Goal: Transaction & Acquisition: Purchase product/service

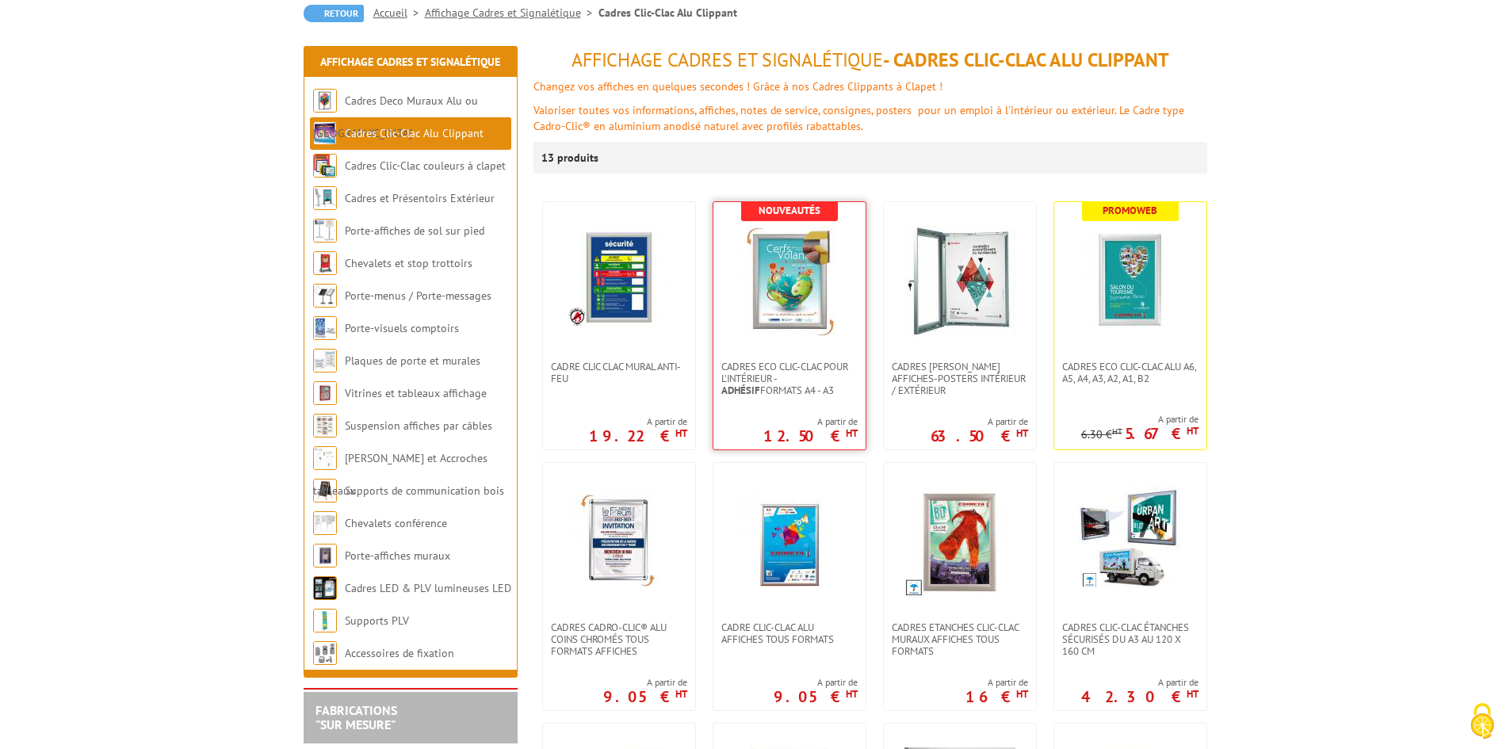
click at [813, 310] on img at bounding box center [789, 281] width 111 height 111
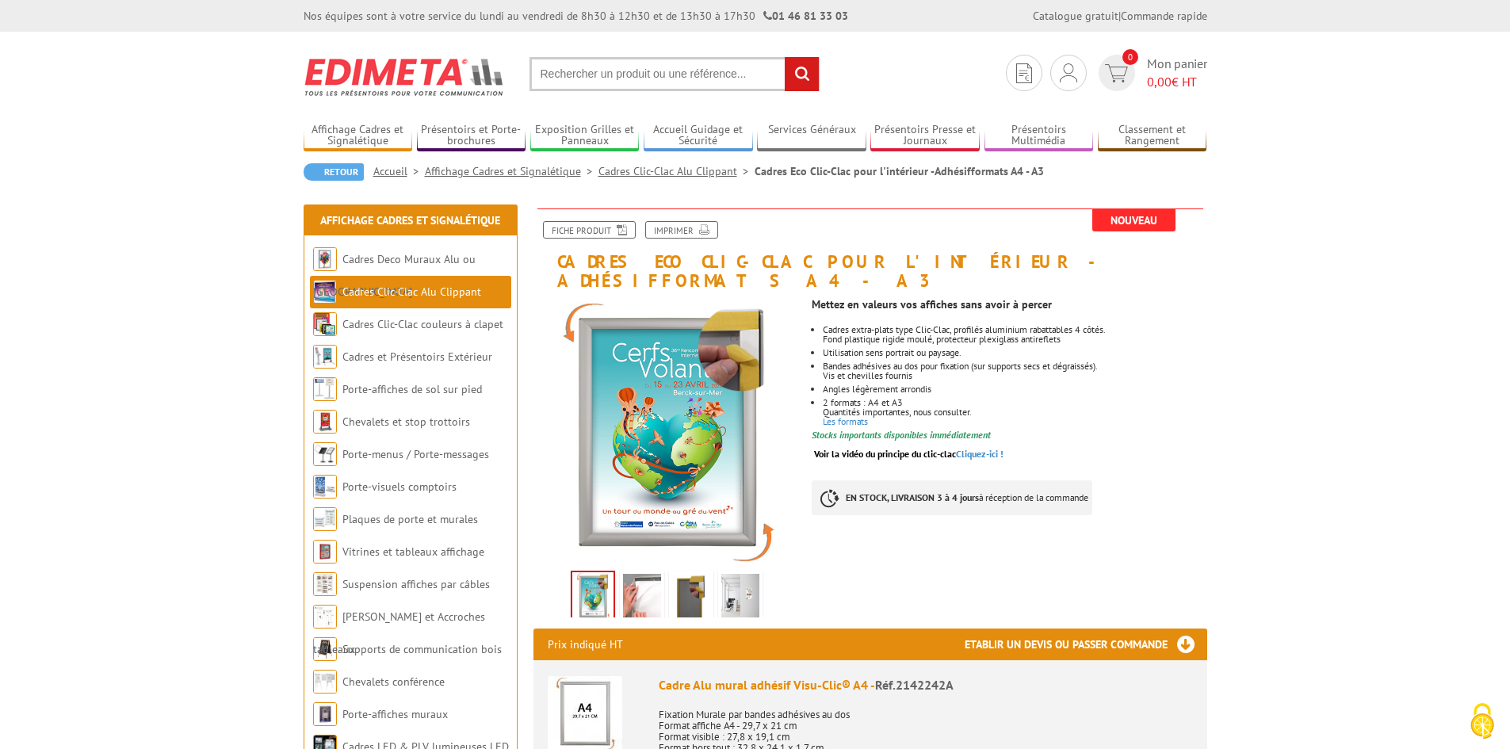
click at [652, 578] on img at bounding box center [642, 598] width 38 height 49
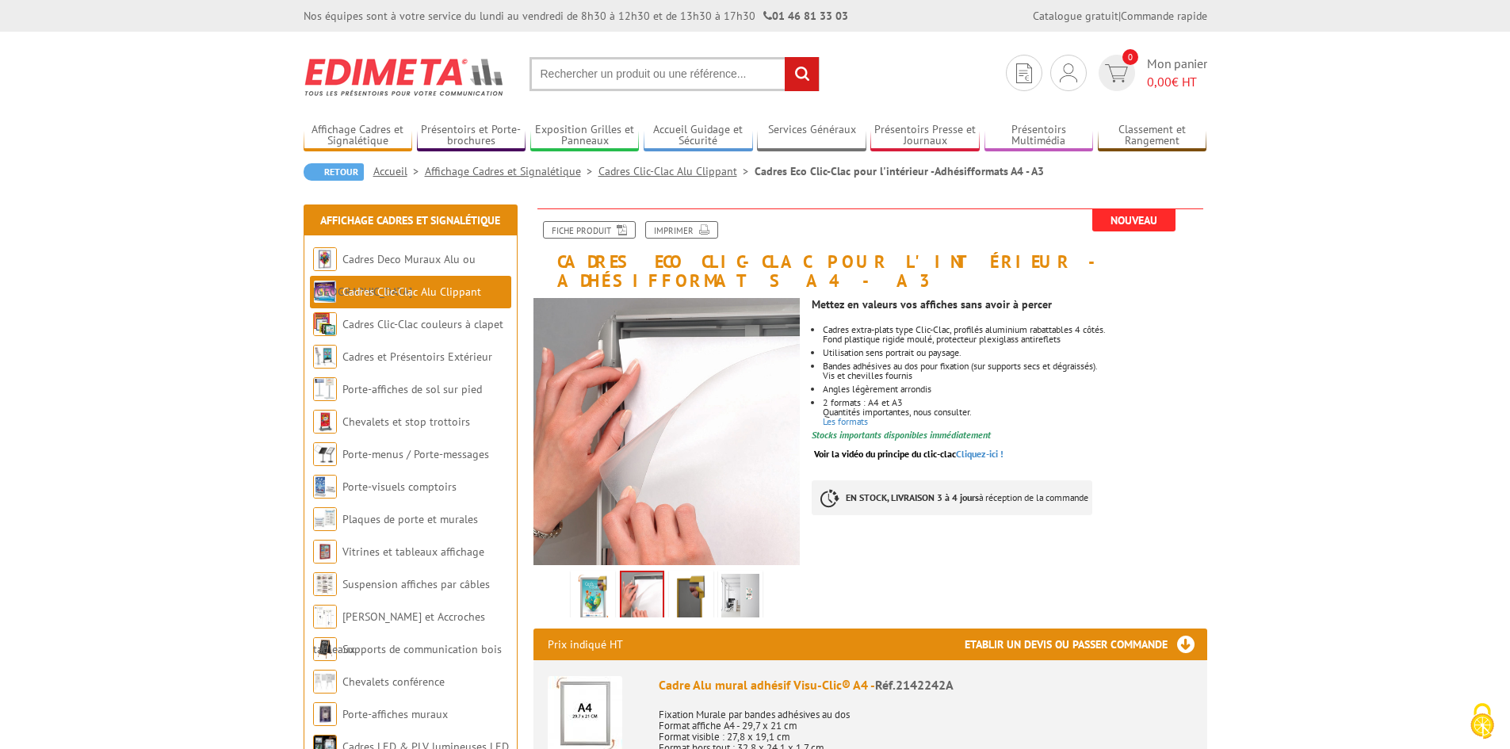
click at [686, 578] on img at bounding box center [691, 598] width 38 height 49
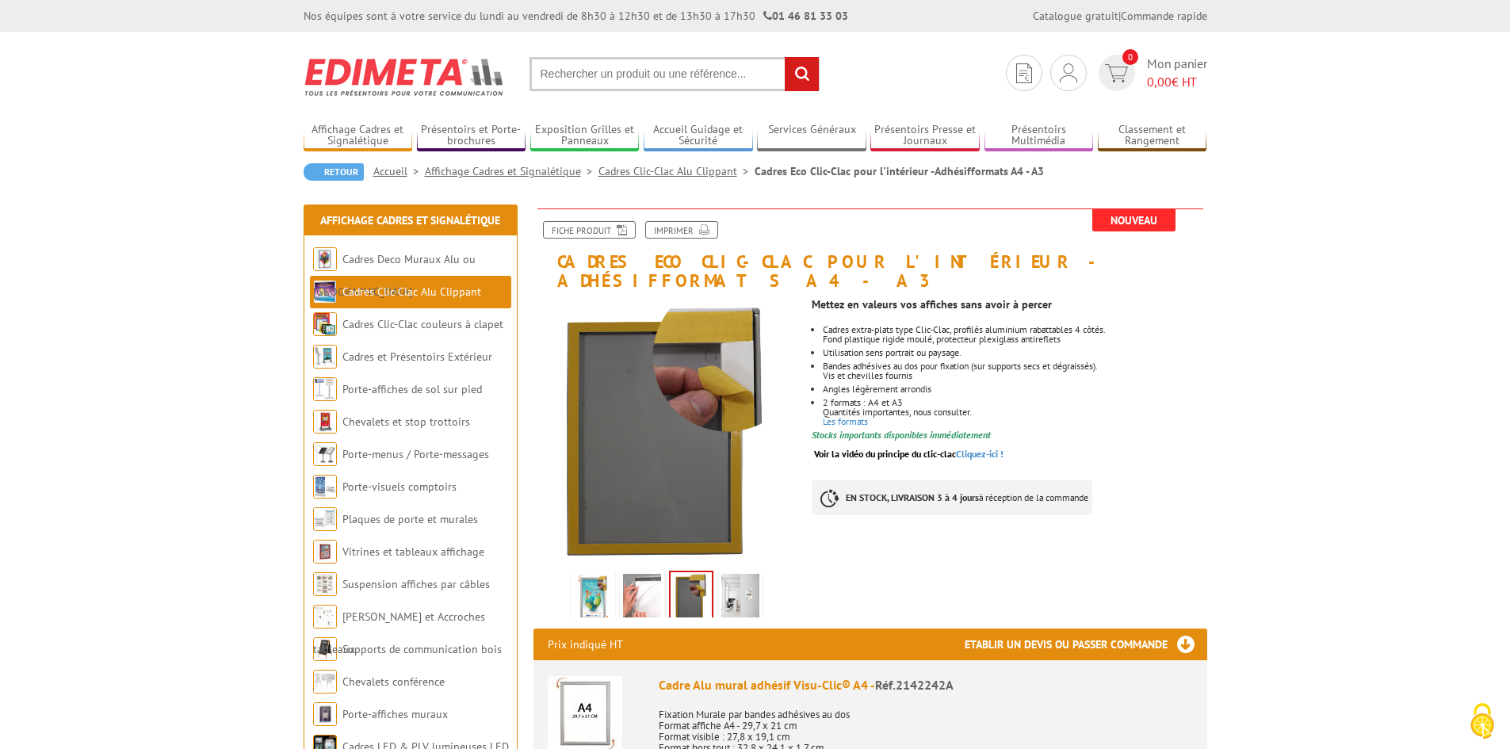
click at [744, 576] on img at bounding box center [740, 598] width 38 height 49
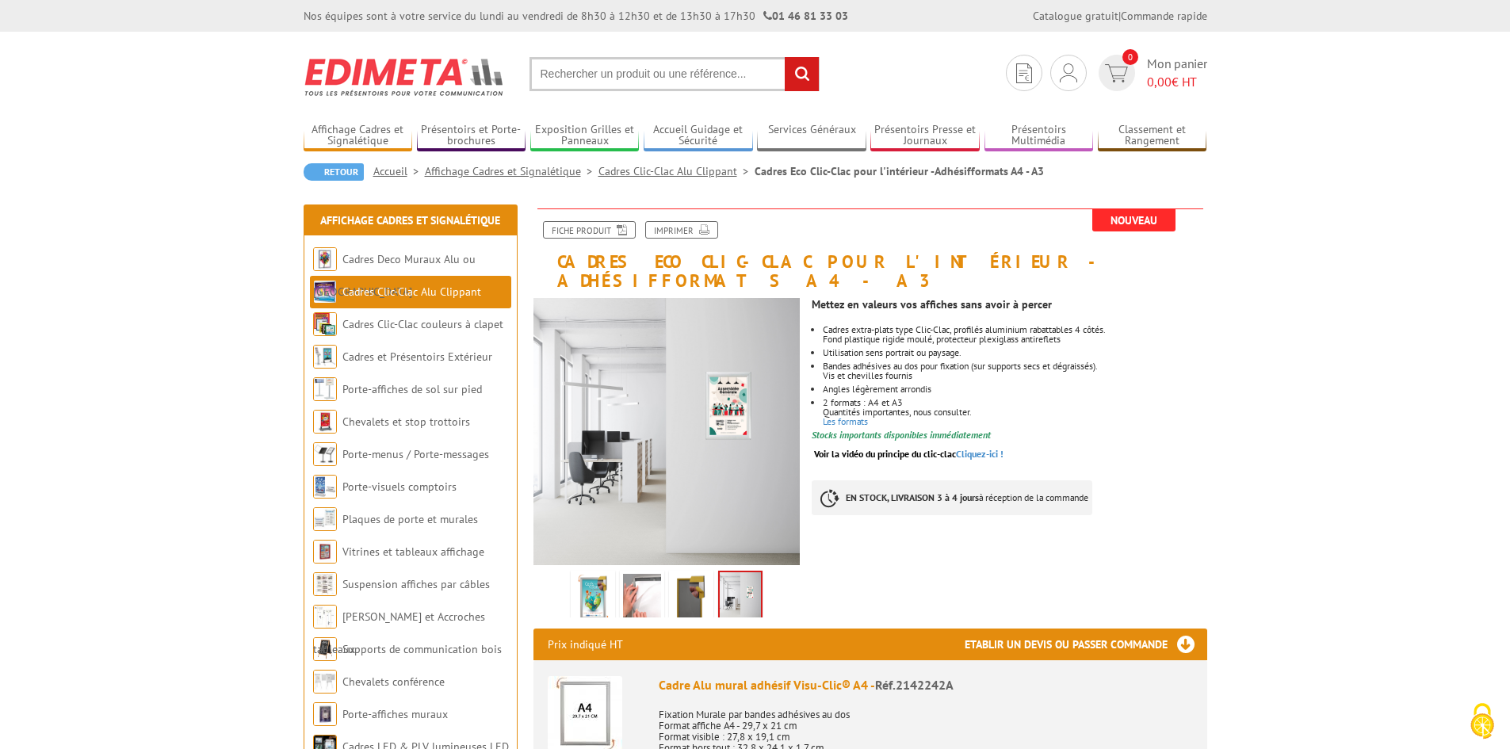
click at [644, 574] on img at bounding box center [642, 598] width 38 height 49
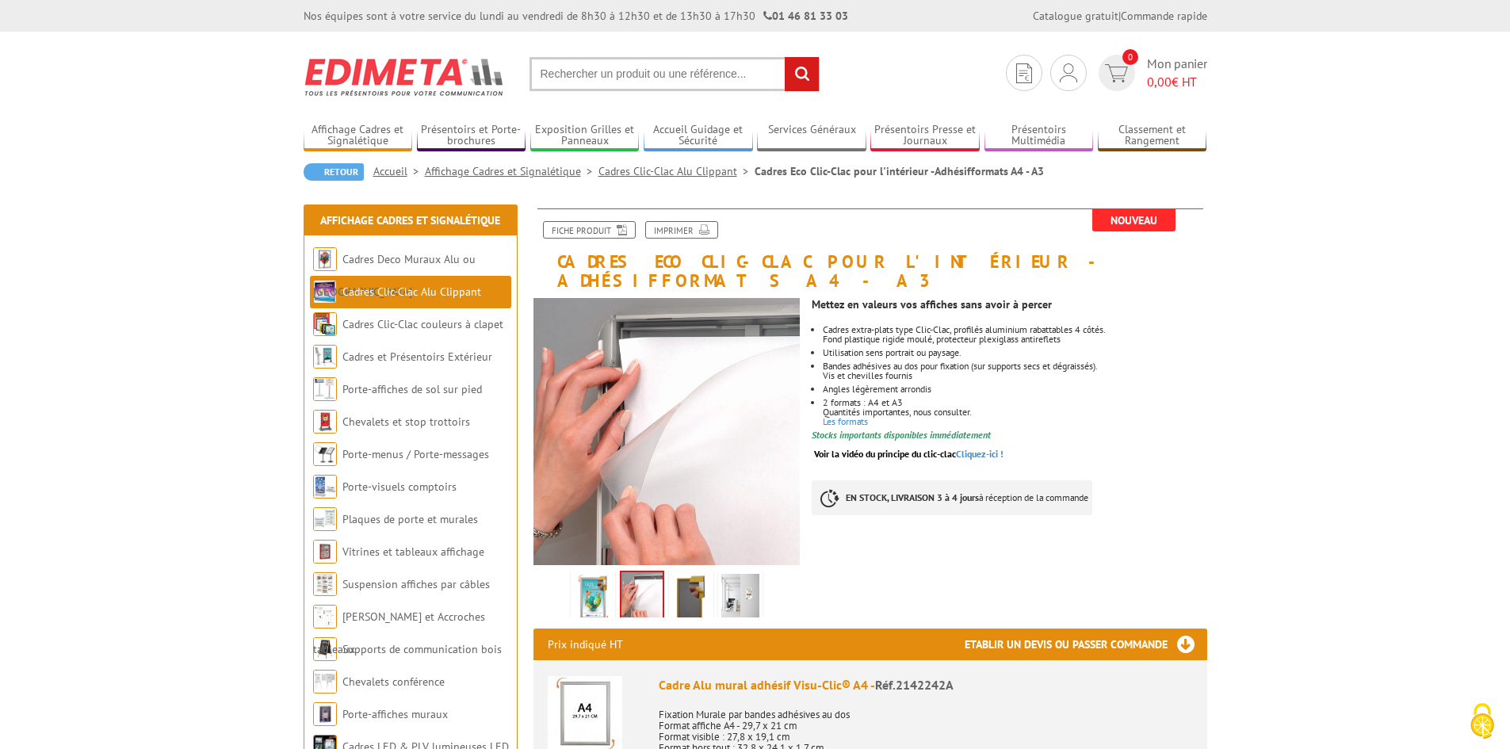
click at [691, 576] on img at bounding box center [691, 598] width 38 height 49
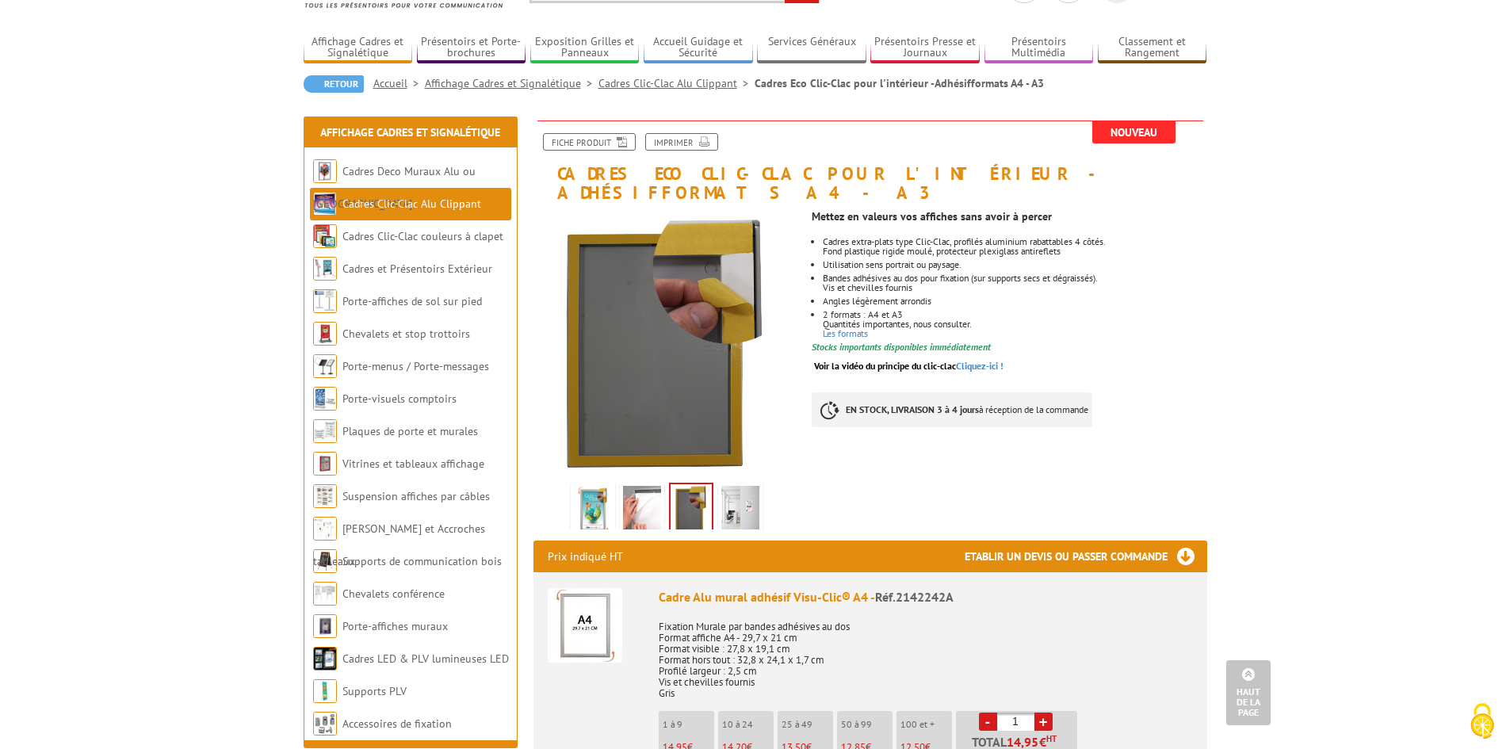
scroll to position [79, 0]
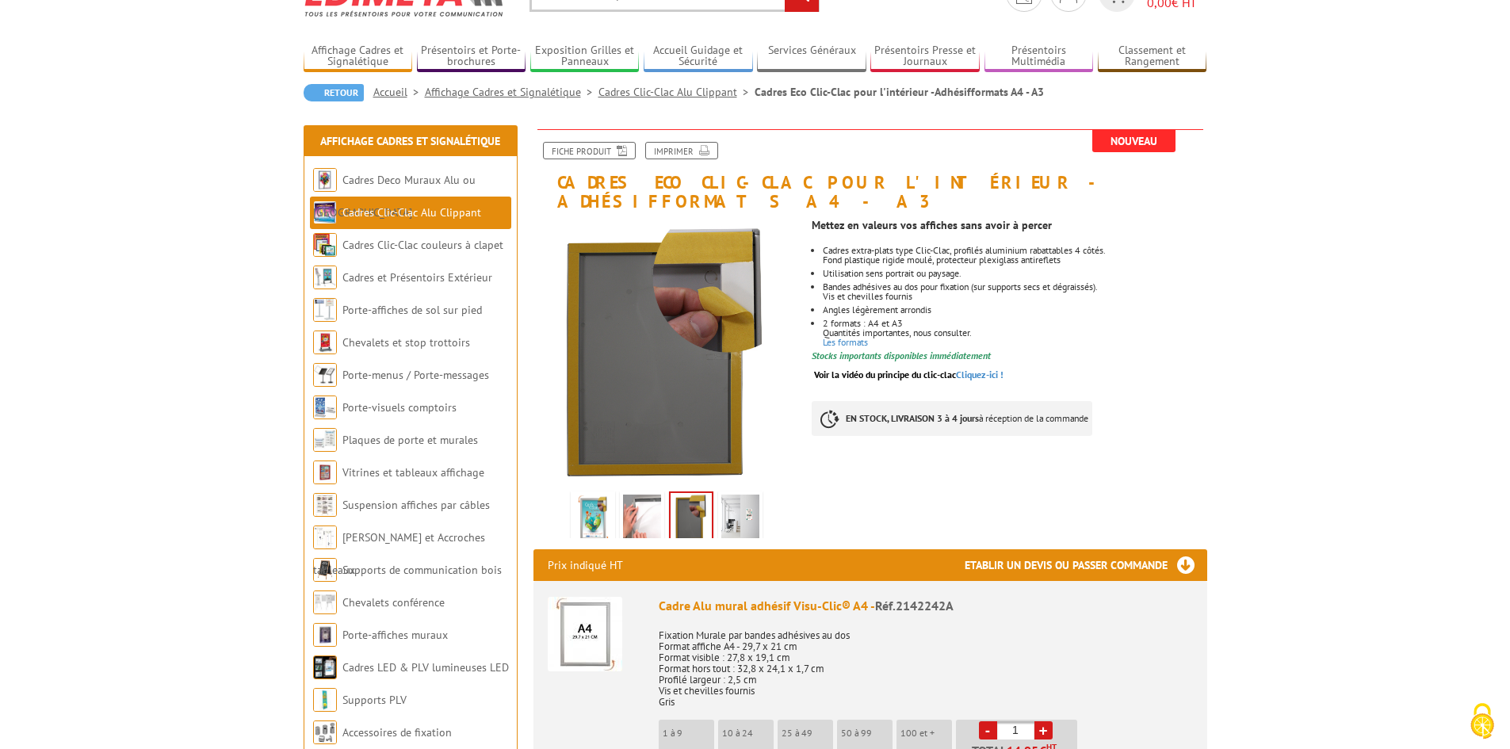
click at [639, 495] on img at bounding box center [642, 519] width 38 height 49
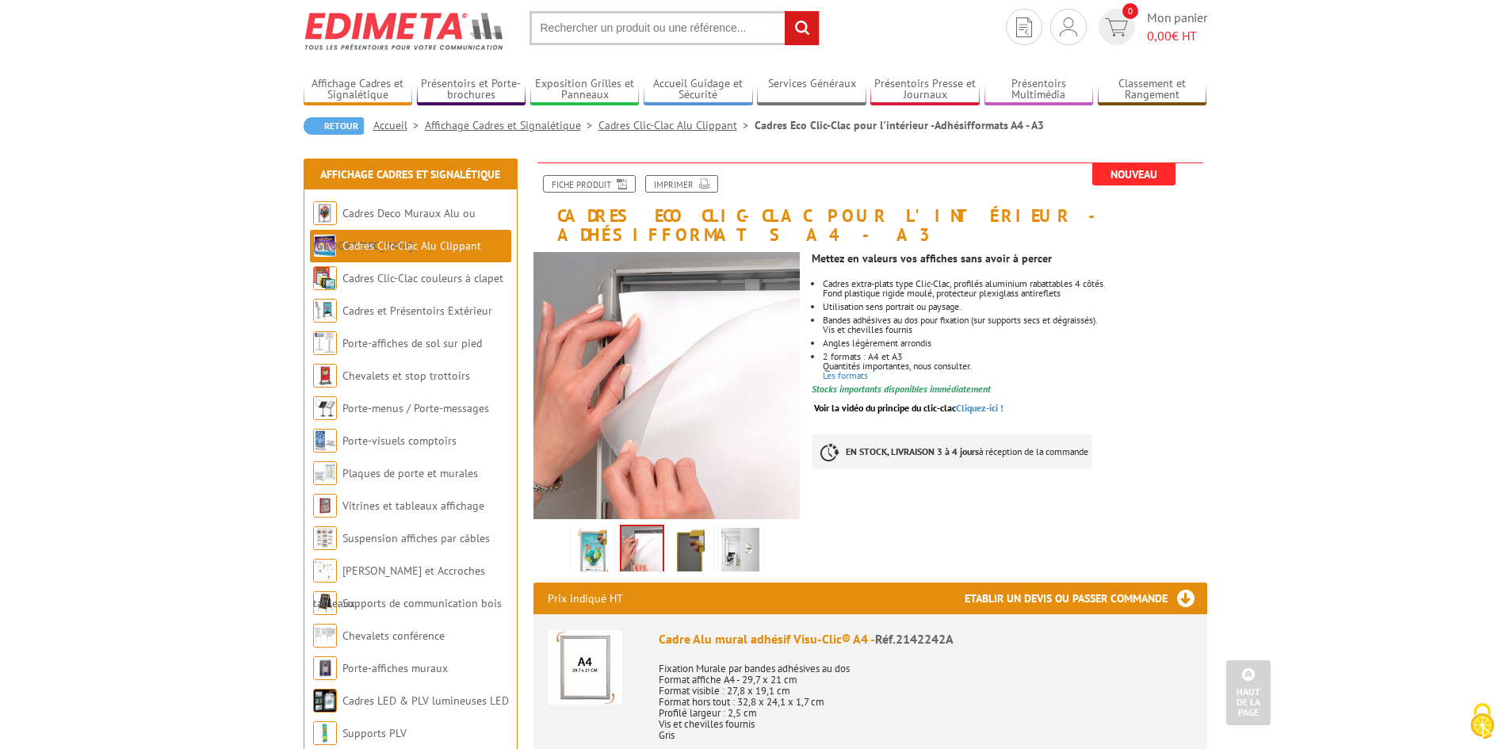
scroll to position [0, 0]
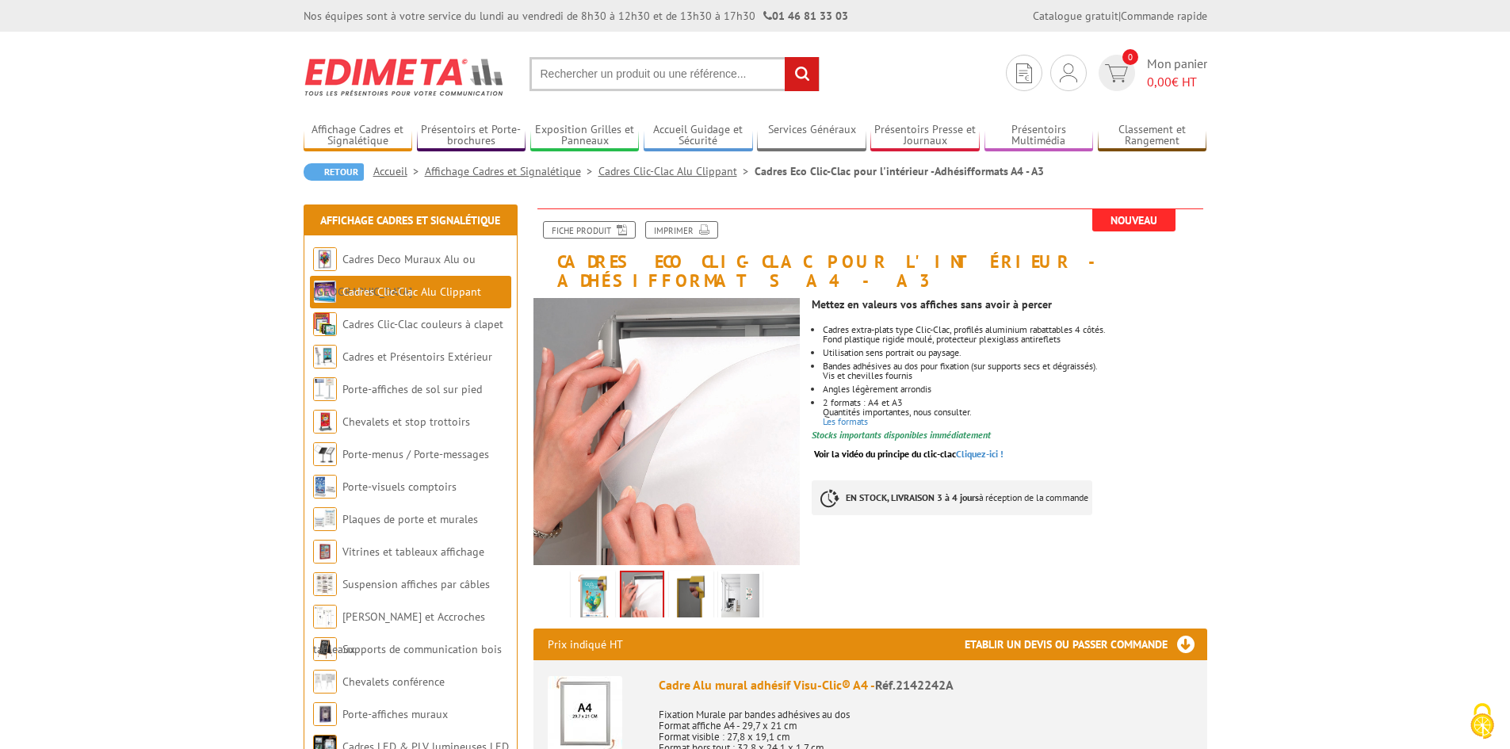
click at [587, 574] on img at bounding box center [593, 598] width 38 height 49
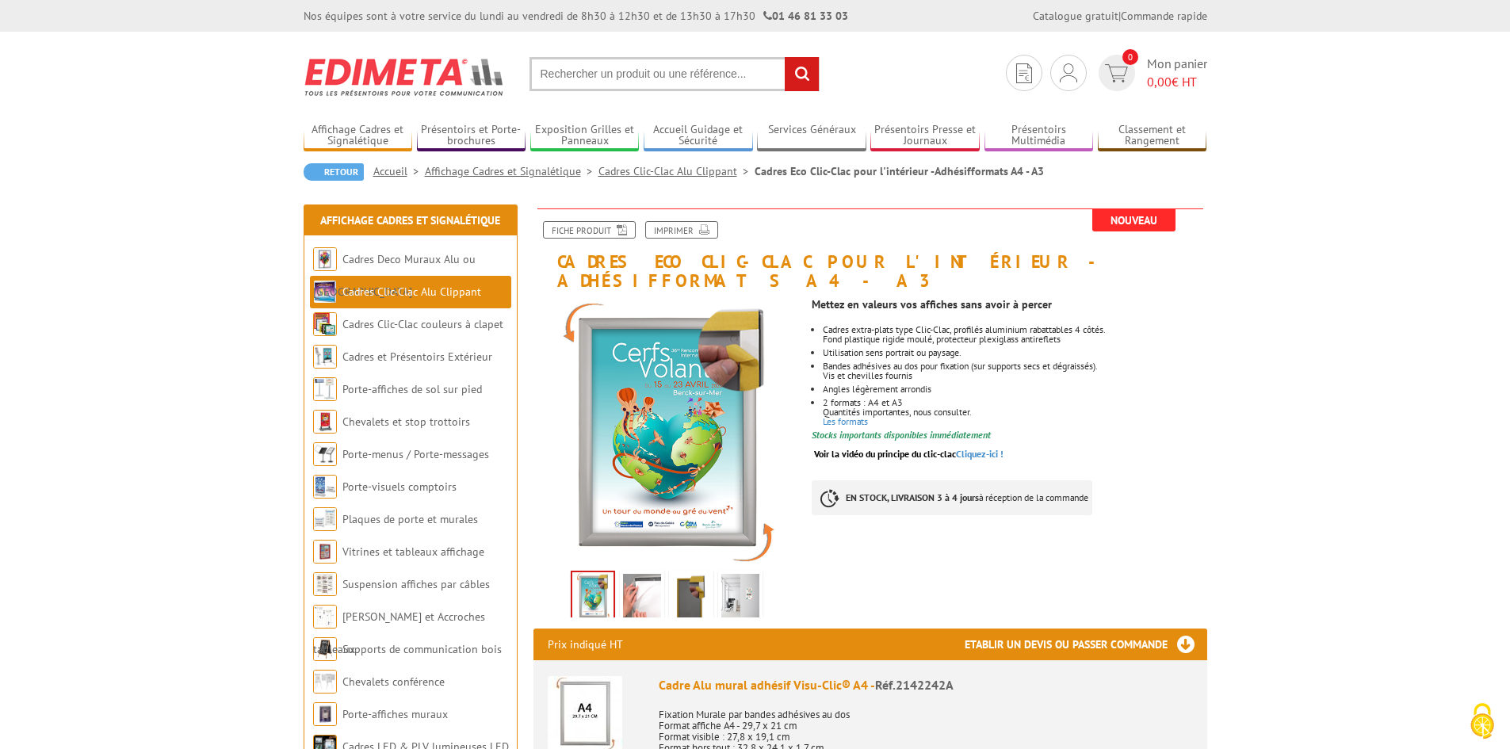
click at [642, 574] on img at bounding box center [642, 598] width 38 height 49
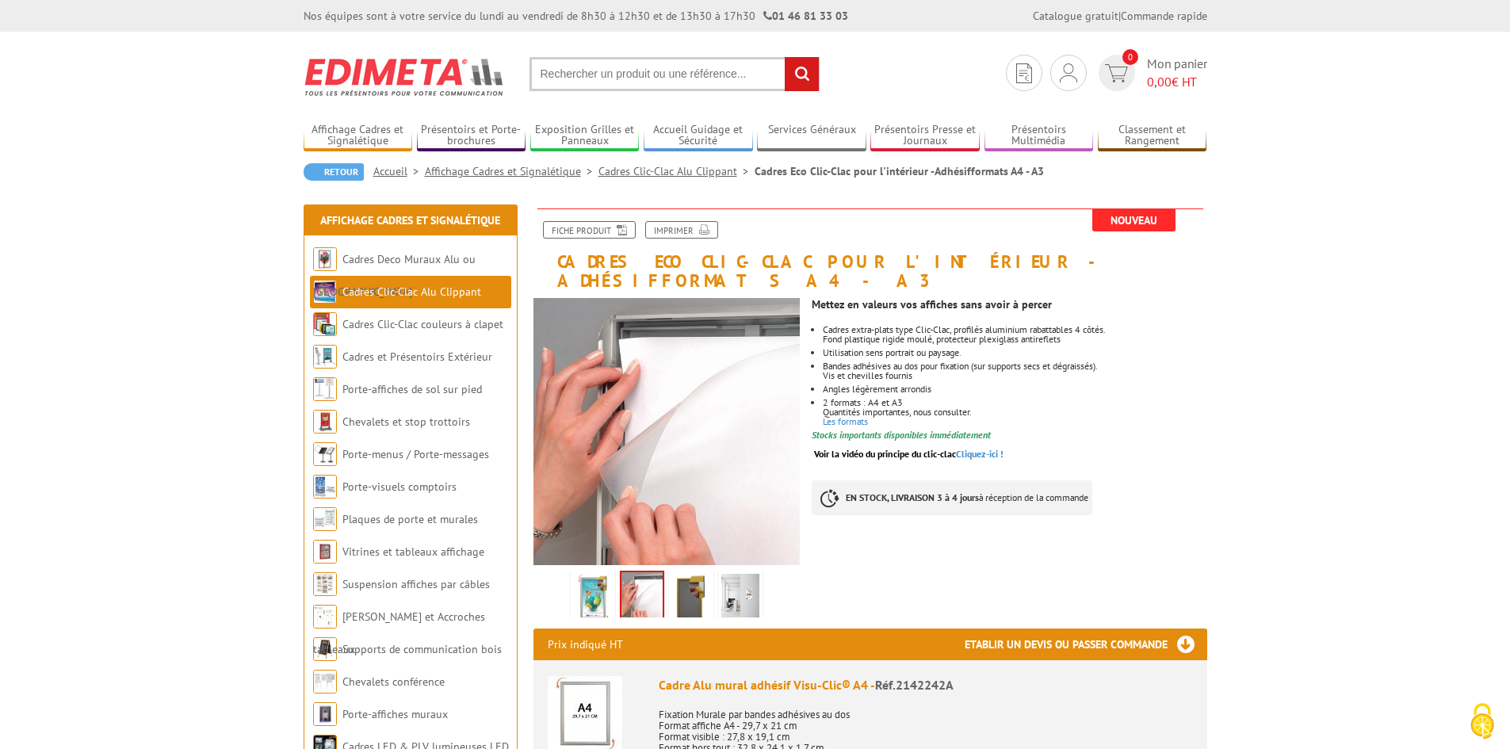
click at [687, 578] on img at bounding box center [691, 598] width 38 height 49
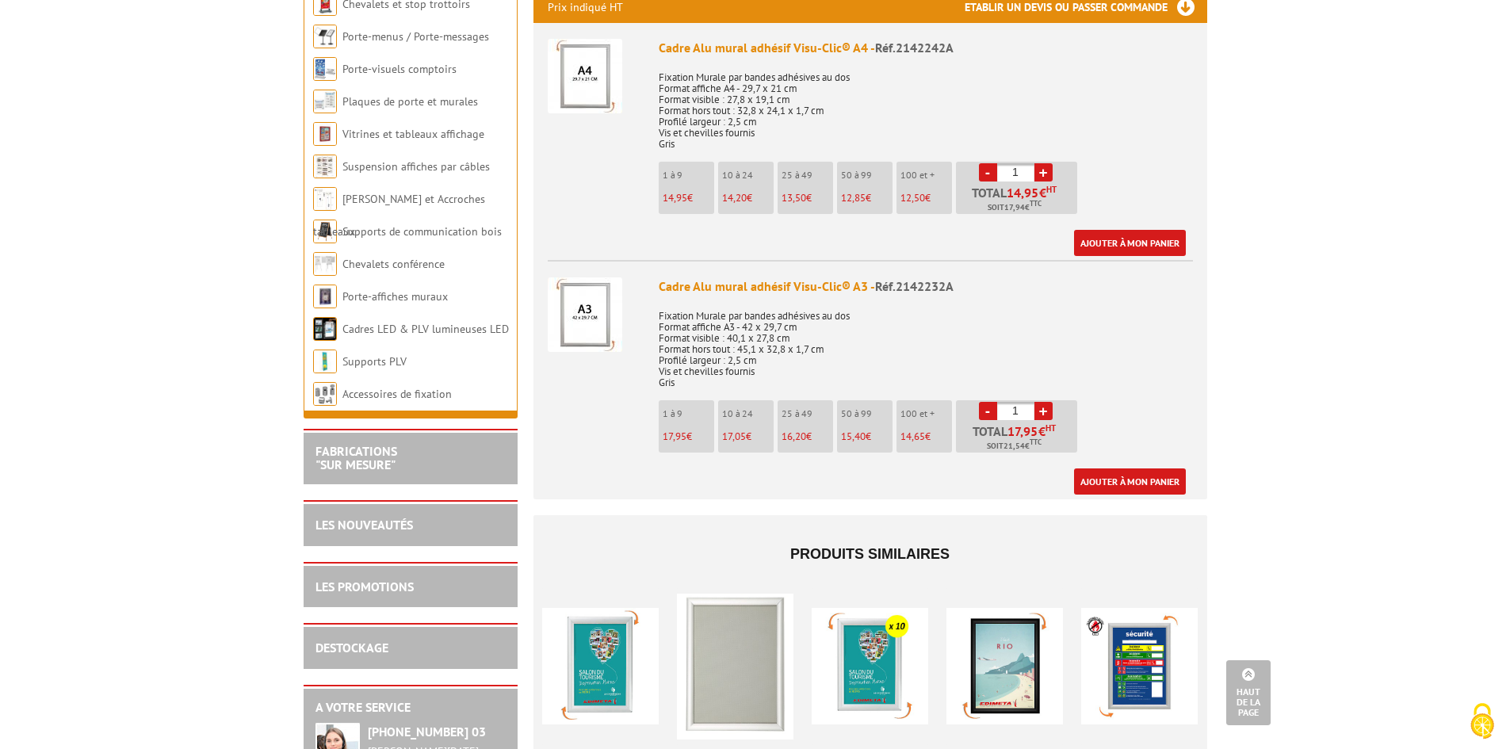
scroll to position [586, 0]
